Goal: Information Seeking & Learning: Learn about a topic

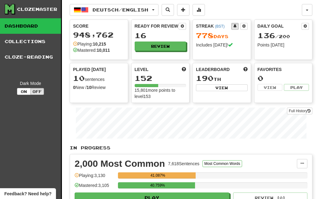
click at [169, 47] on button "Review" at bounding box center [161, 46] width 52 height 9
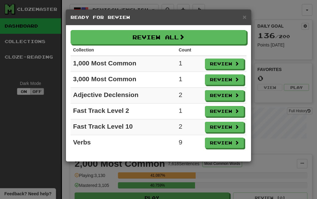
click at [230, 65] on button "Review" at bounding box center [224, 64] width 39 height 11
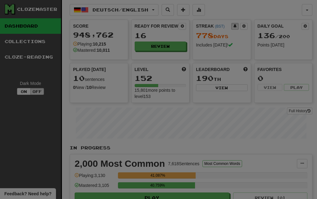
select select "**"
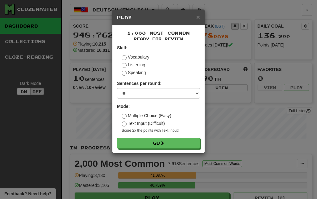
click at [164, 145] on span at bounding box center [162, 143] width 4 height 4
click at [173, 145] on button "Go" at bounding box center [158, 143] width 83 height 11
click at [185, 145] on button "Go" at bounding box center [158, 143] width 83 height 11
click at [164, 148] on button "Go" at bounding box center [158, 143] width 83 height 11
click at [168, 148] on button "Go" at bounding box center [158, 143] width 83 height 11
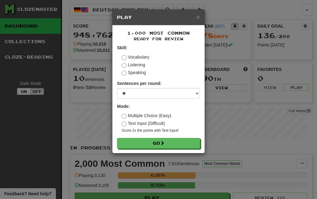
click at [179, 144] on button "Go" at bounding box center [158, 143] width 83 height 11
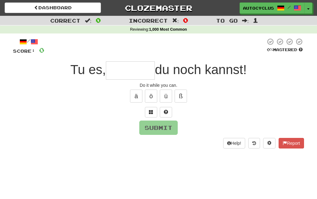
click at [137, 73] on input "text" at bounding box center [130, 70] width 49 height 18
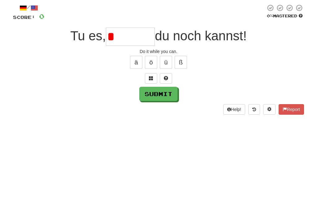
type input "*"
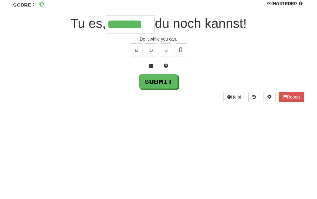
type input "*******"
click at [165, 120] on button "Submit" at bounding box center [158, 127] width 38 height 14
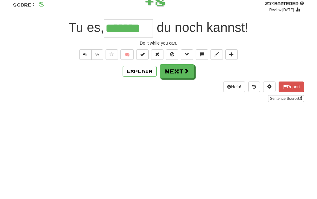
scroll to position [46, 0]
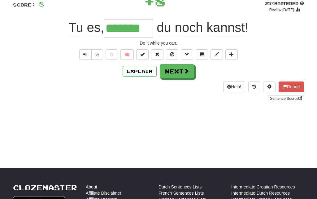
click at [184, 73] on span at bounding box center [187, 71] width 6 height 6
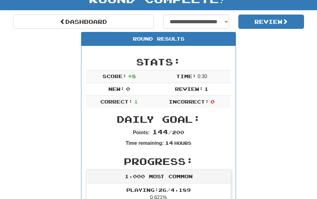
click at [117, 19] on link "Dashboard" at bounding box center [83, 22] width 141 height 14
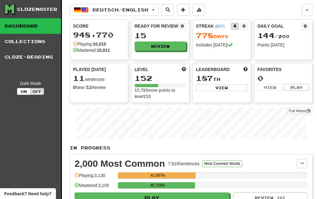
click at [167, 47] on button "Review" at bounding box center [161, 46] width 52 height 9
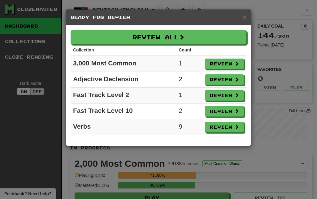
click at [231, 79] on button "Review" at bounding box center [224, 79] width 39 height 11
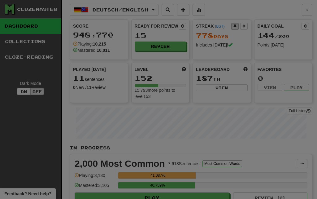
select select "**"
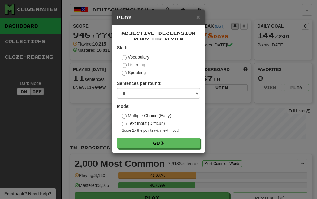
click at [169, 147] on button "Go" at bounding box center [158, 143] width 83 height 11
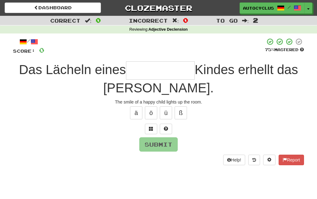
click at [176, 75] on input "text" at bounding box center [160, 70] width 69 height 18
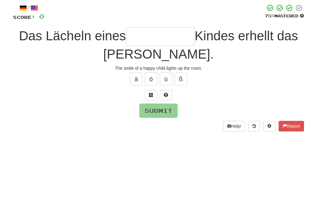
type input "*"
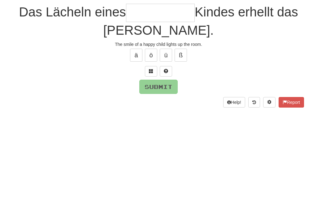
click at [168, 124] on button at bounding box center [166, 129] width 12 height 11
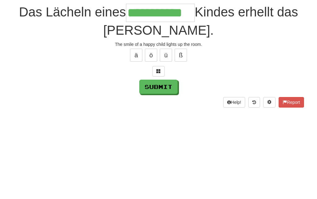
type input "**********"
click at [160, 137] on button "Submit" at bounding box center [158, 144] width 38 height 14
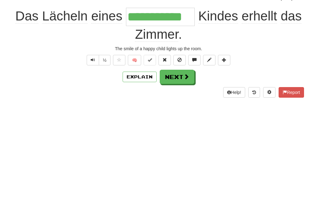
scroll to position [58, 0]
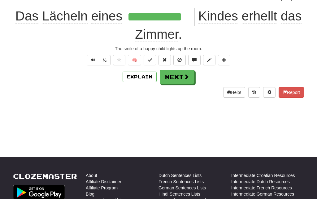
click at [144, 85] on div "**********" at bounding box center [158, 38] width 291 height 117
click at [149, 79] on button "Explain" at bounding box center [140, 77] width 34 height 11
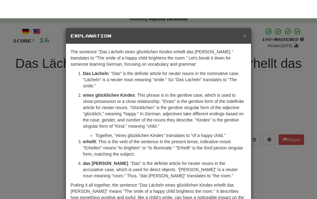
scroll to position [0, 0]
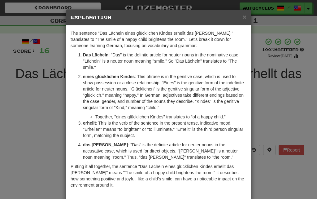
click at [241, 15] on h5 "Explanation" at bounding box center [159, 17] width 176 height 6
click at [245, 20] on span "×" at bounding box center [245, 16] width 4 height 7
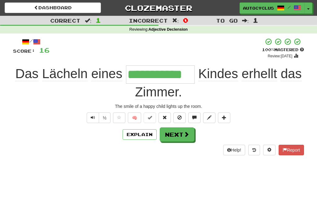
click at [166, 115] on span at bounding box center [165, 117] width 4 height 4
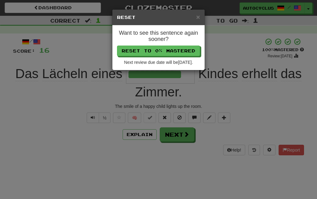
click at [184, 51] on button "Reset to 0% Mastered" at bounding box center [158, 51] width 83 height 11
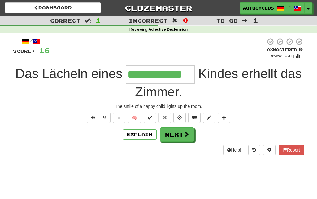
click at [183, 139] on button "Next" at bounding box center [177, 134] width 35 height 14
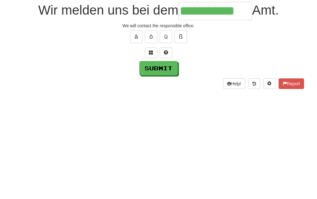
type input "**********"
click at [167, 120] on button "Submit" at bounding box center [158, 127] width 38 height 14
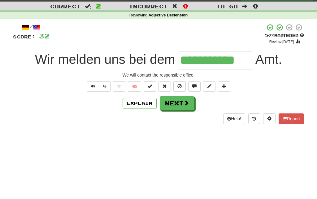
scroll to position [14, 0]
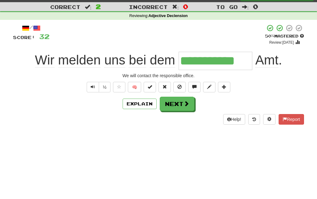
click at [186, 104] on span at bounding box center [187, 104] width 6 height 6
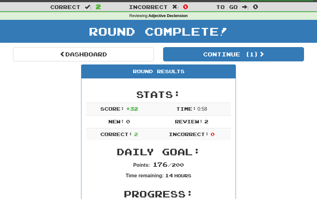
click at [111, 52] on link "Dashboard" at bounding box center [83, 54] width 141 height 14
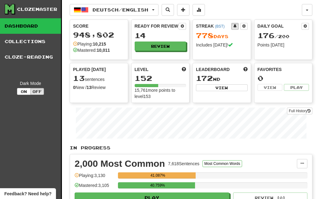
click at [166, 43] on button "Review" at bounding box center [161, 46] width 52 height 9
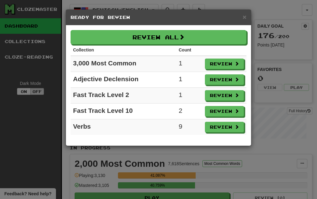
click at [226, 112] on button "Review" at bounding box center [224, 111] width 39 height 11
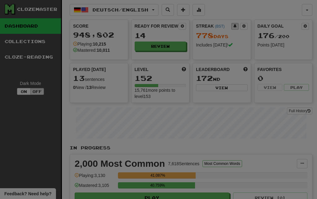
select select "**"
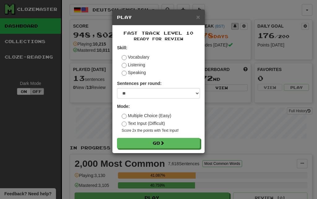
click at [175, 147] on button "Go" at bounding box center [158, 143] width 83 height 11
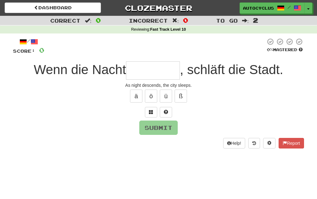
click at [166, 75] on input "text" at bounding box center [153, 70] width 54 height 18
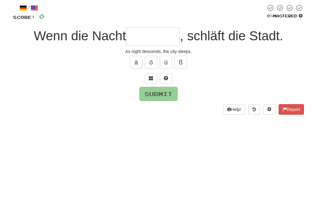
type input "*"
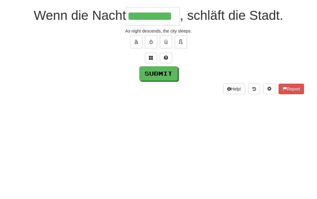
type input "*********"
click at [163, 120] on button "Submit" at bounding box center [158, 127] width 38 height 14
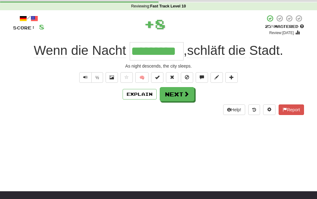
scroll to position [24, 0]
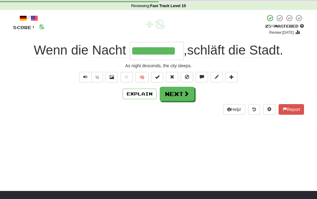
click at [186, 91] on span at bounding box center [187, 94] width 6 height 6
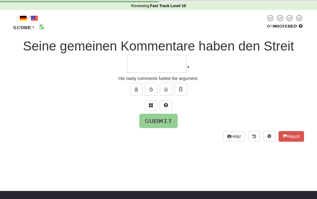
type input "*"
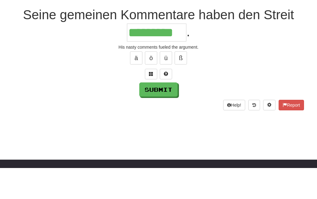
type input "*********"
click at [161, 114] on button "Submit" at bounding box center [158, 121] width 38 height 14
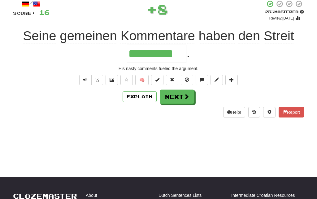
scroll to position [38, 0]
click at [185, 97] on span at bounding box center [187, 97] width 6 height 6
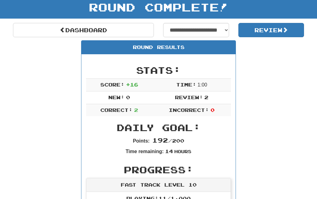
click at [91, 26] on link "Dashboard" at bounding box center [83, 30] width 141 height 14
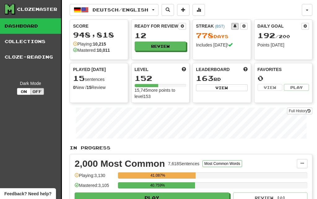
click at [165, 46] on button "Review" at bounding box center [161, 46] width 52 height 9
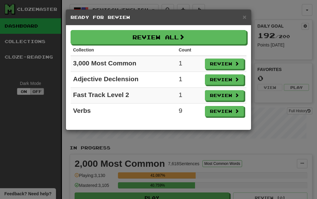
click at [230, 113] on button "Review" at bounding box center [224, 111] width 39 height 11
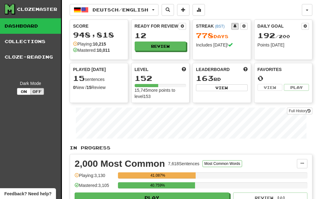
select select "**"
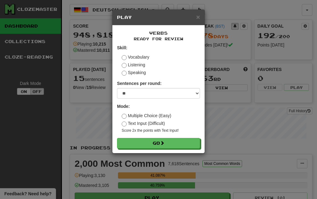
click at [176, 145] on button "Go" at bounding box center [158, 143] width 83 height 11
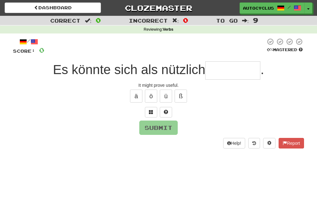
click at [234, 72] on input "text" at bounding box center [232, 70] width 55 height 18
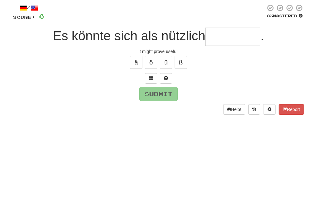
type input "*"
click at [166, 107] on button at bounding box center [166, 112] width 12 height 11
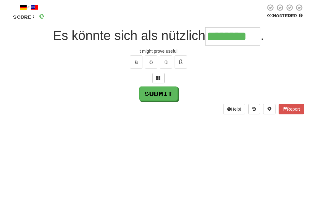
type input "********"
click at [161, 120] on button "Submit" at bounding box center [158, 127] width 38 height 14
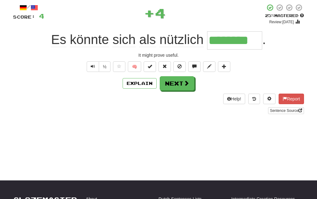
click at [186, 84] on span at bounding box center [187, 83] width 6 height 6
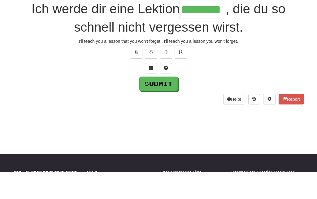
type input "********"
click at [163, 103] on button "Submit" at bounding box center [158, 110] width 38 height 14
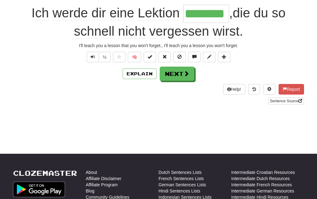
click at [183, 78] on button "Next" at bounding box center [177, 74] width 35 height 14
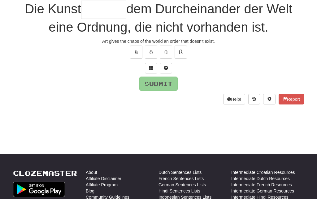
type input "*"
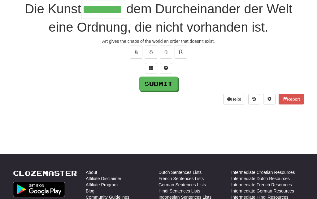
type input "********"
click at [171, 85] on button "Submit" at bounding box center [158, 84] width 38 height 14
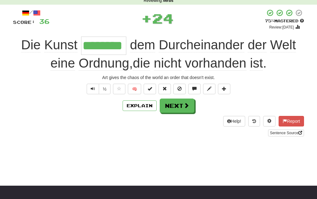
scroll to position [29, 0]
click at [185, 110] on button "Next" at bounding box center [177, 105] width 35 height 14
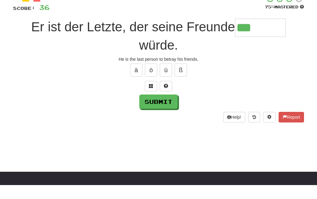
click at [152, 98] on span at bounding box center [151, 100] width 4 height 4
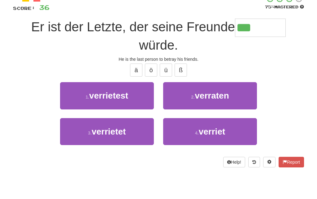
click at [135, 98] on button "1 . verrietest" at bounding box center [107, 109] width 94 height 27
type input "********"
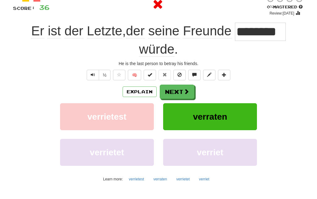
scroll to position [43, 0]
click at [182, 88] on button "Next" at bounding box center [177, 92] width 35 height 14
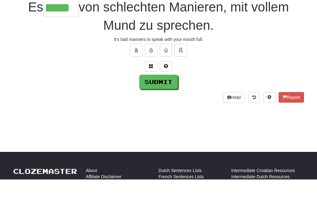
type input "*****"
click at [164, 94] on button "Submit" at bounding box center [158, 101] width 38 height 14
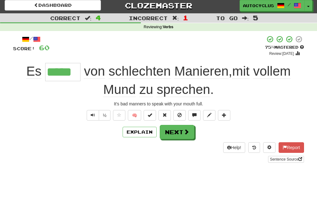
scroll to position [0, 0]
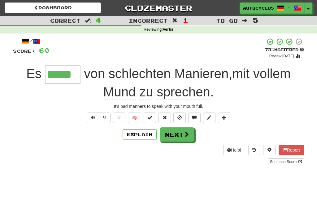
click at [70, 12] on link "Dashboard" at bounding box center [53, 7] width 96 height 11
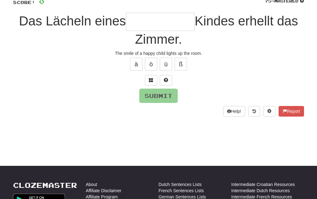
scroll to position [49, 0]
